Goal: Navigation & Orientation: Find specific page/section

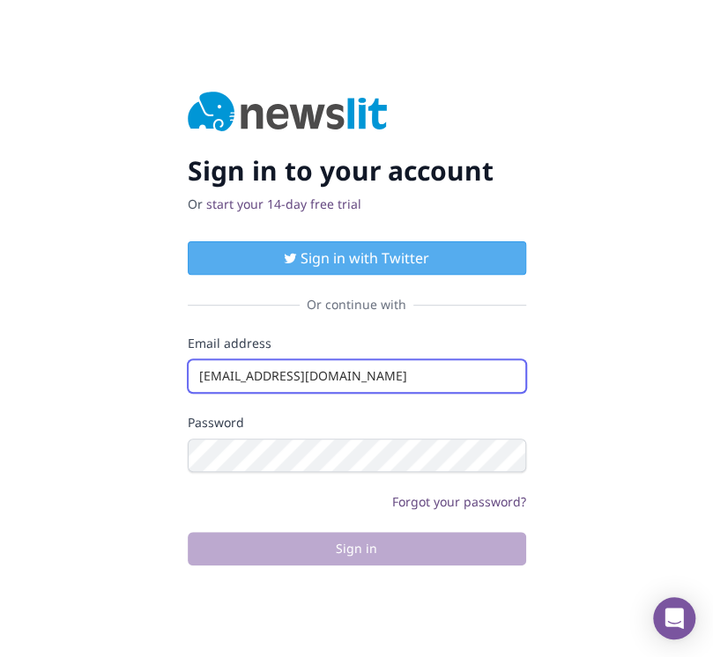
type input "[EMAIL_ADDRESS][DOMAIN_NAME]"
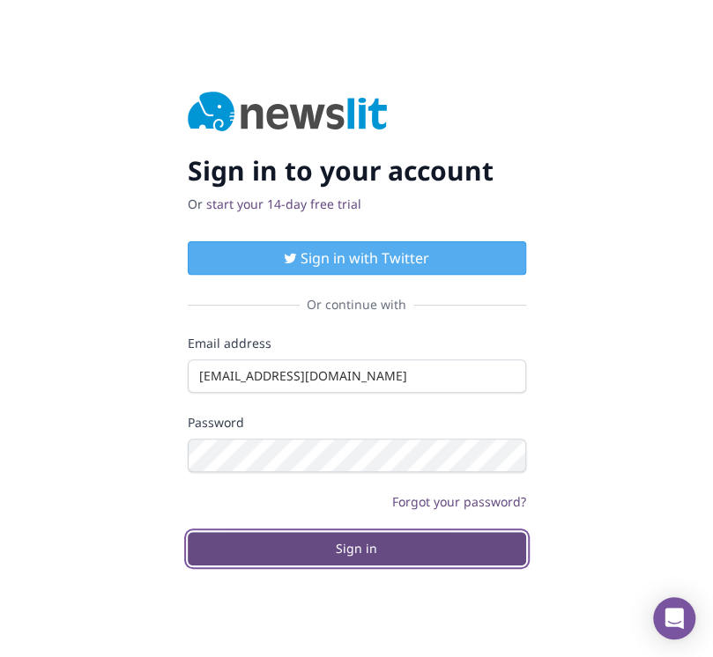
click at [356, 548] on button "Sign in" at bounding box center [357, 548] width 338 height 33
